Goal: Check status: Check status

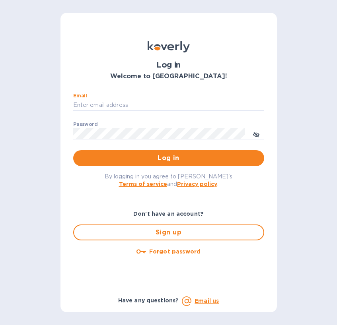
type input "brad@doddswineimports.com"
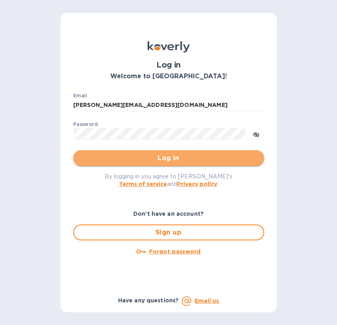
click at [160, 162] on span "Log in" at bounding box center [169, 158] width 178 height 10
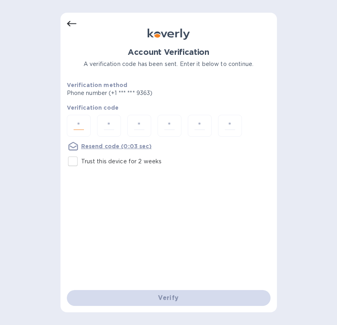
click at [83, 123] on input "number" at bounding box center [78, 125] width 17 height 15
type input "6"
type input "4"
type input "2"
type input "6"
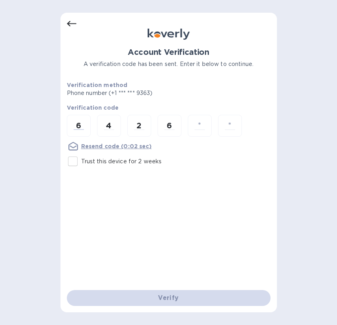
type input "4"
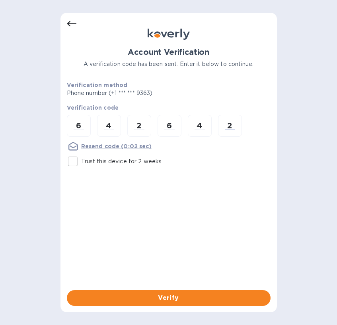
type input "2"
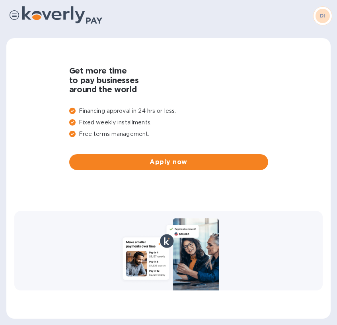
click at [321, 17] on b "DI" at bounding box center [323, 16] width 6 height 6
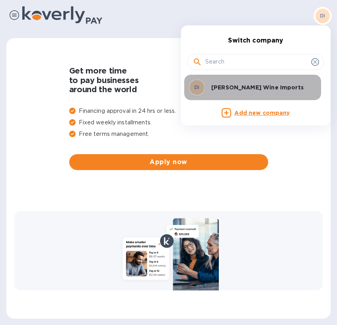
click at [265, 84] on p "[PERSON_NAME] Wine Imports" at bounding box center [261, 87] width 100 height 8
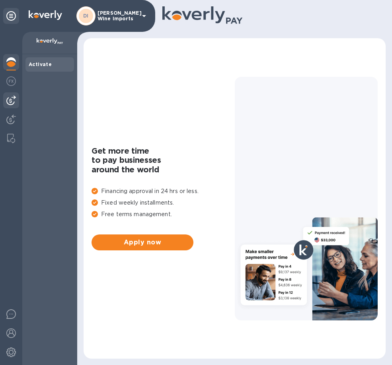
click at [13, 101] on img at bounding box center [11, 100] width 10 height 10
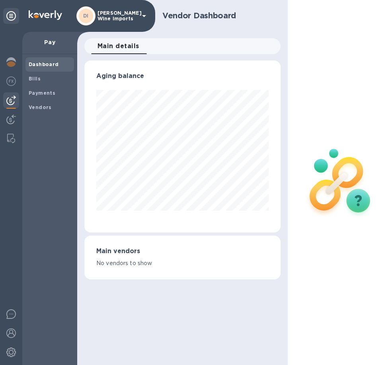
scroll to position [172, 196]
click at [37, 105] on b "Vendors" at bounding box center [40, 107] width 23 height 6
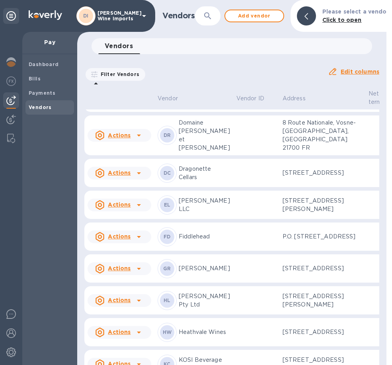
scroll to position [645, 0]
click at [233, 112] on td at bounding box center [256, 92] width 46 height 40
